Goal: Navigation & Orientation: Go to known website

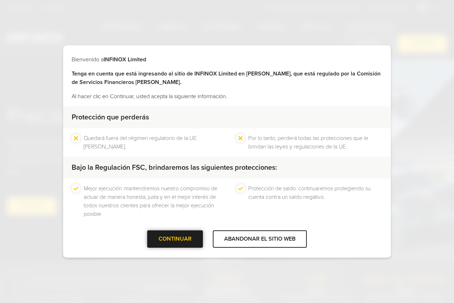
click at [175, 239] on div at bounding box center [175, 239] width 0 height 0
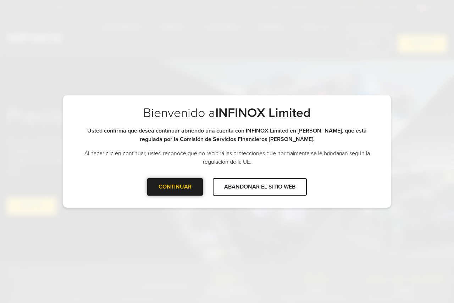
click at [187, 190] on div "CONTINUAR" at bounding box center [175, 186] width 56 height 17
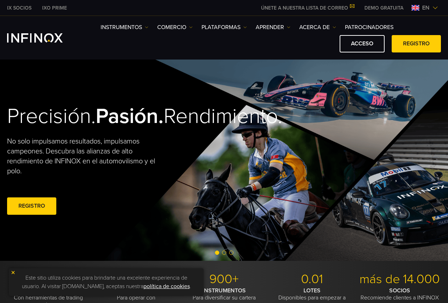
click at [437, 8] on img at bounding box center [436, 8] width 6 height 6
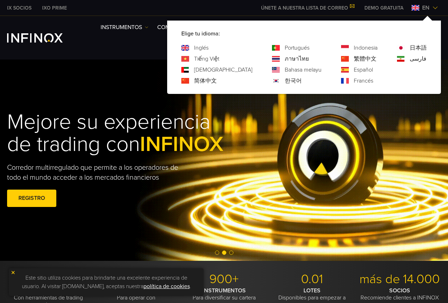
click at [431, 8] on span "en" at bounding box center [426, 8] width 13 height 9
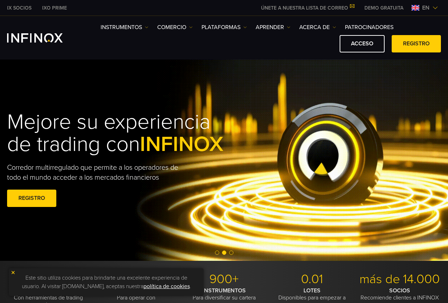
click at [438, 7] on img at bounding box center [436, 8] width 6 height 6
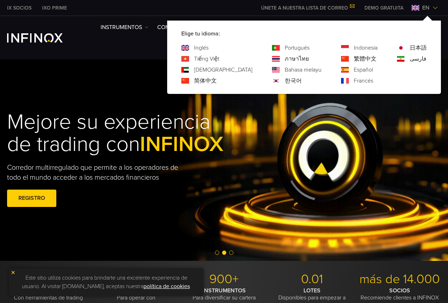
click at [361, 69] on font "Español" at bounding box center [363, 69] width 19 height 7
